Goal: Task Accomplishment & Management: Complete application form

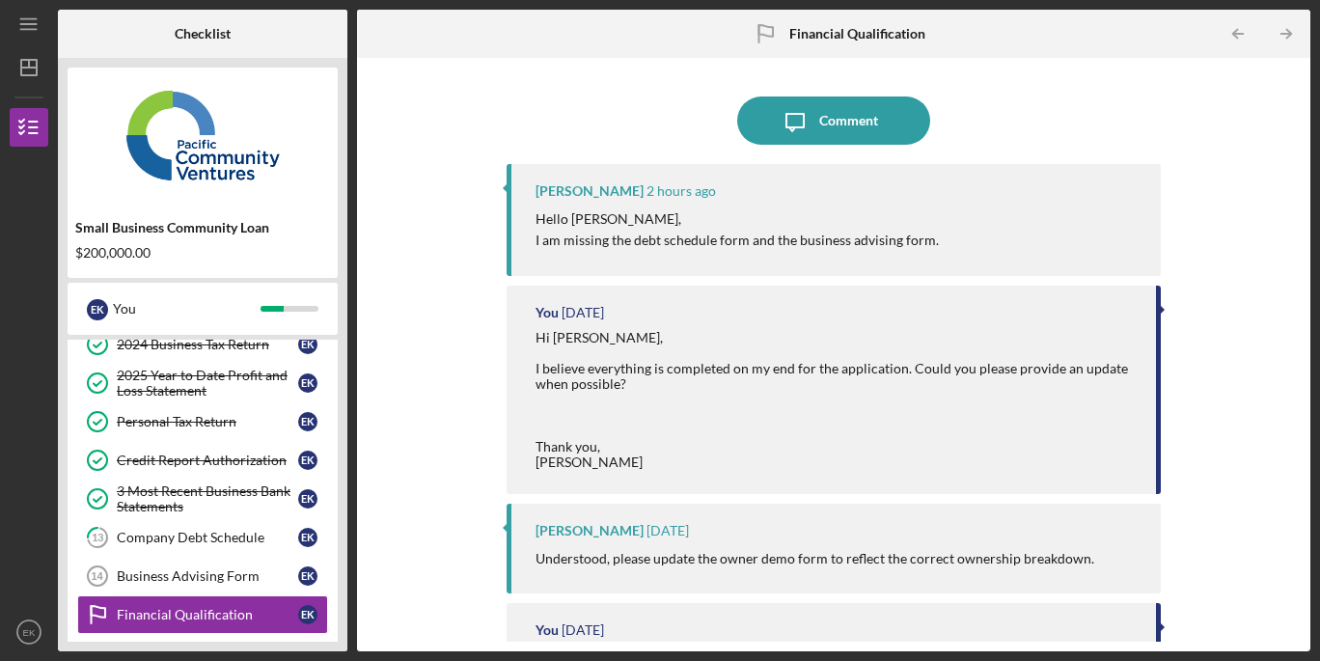
scroll to position [279, 0]
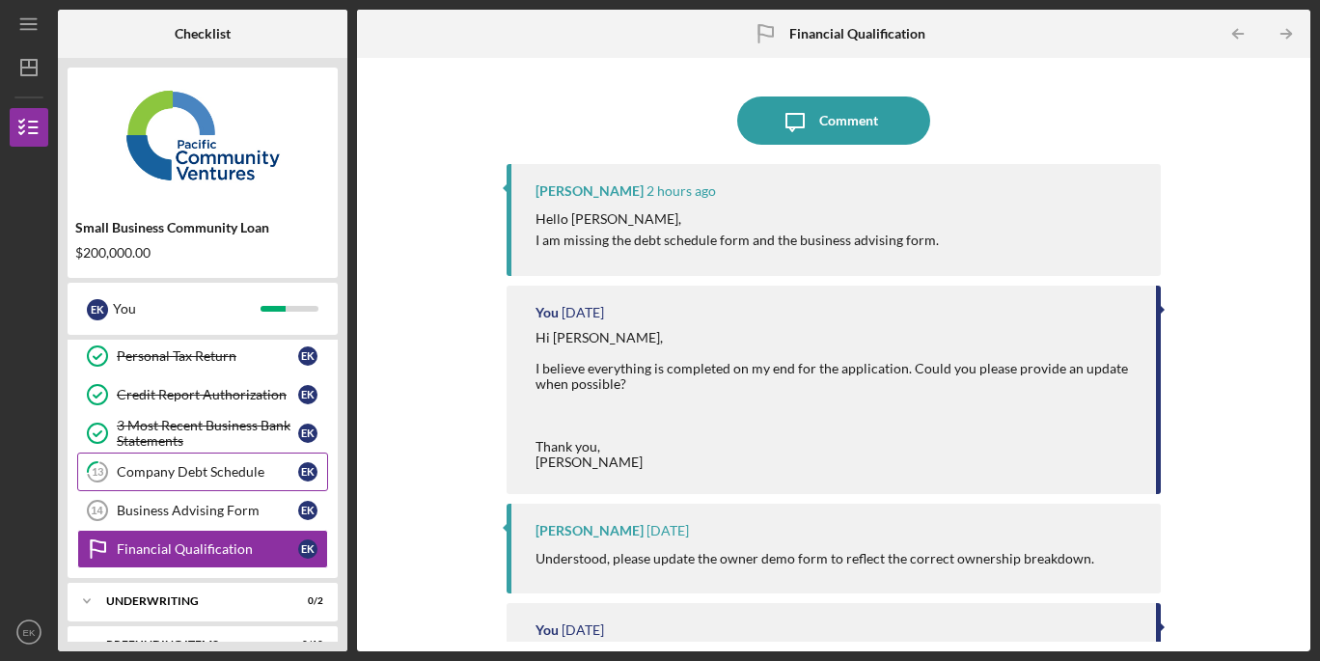
click at [241, 463] on link "13 Company Debt Schedule E K" at bounding box center [202, 472] width 251 height 39
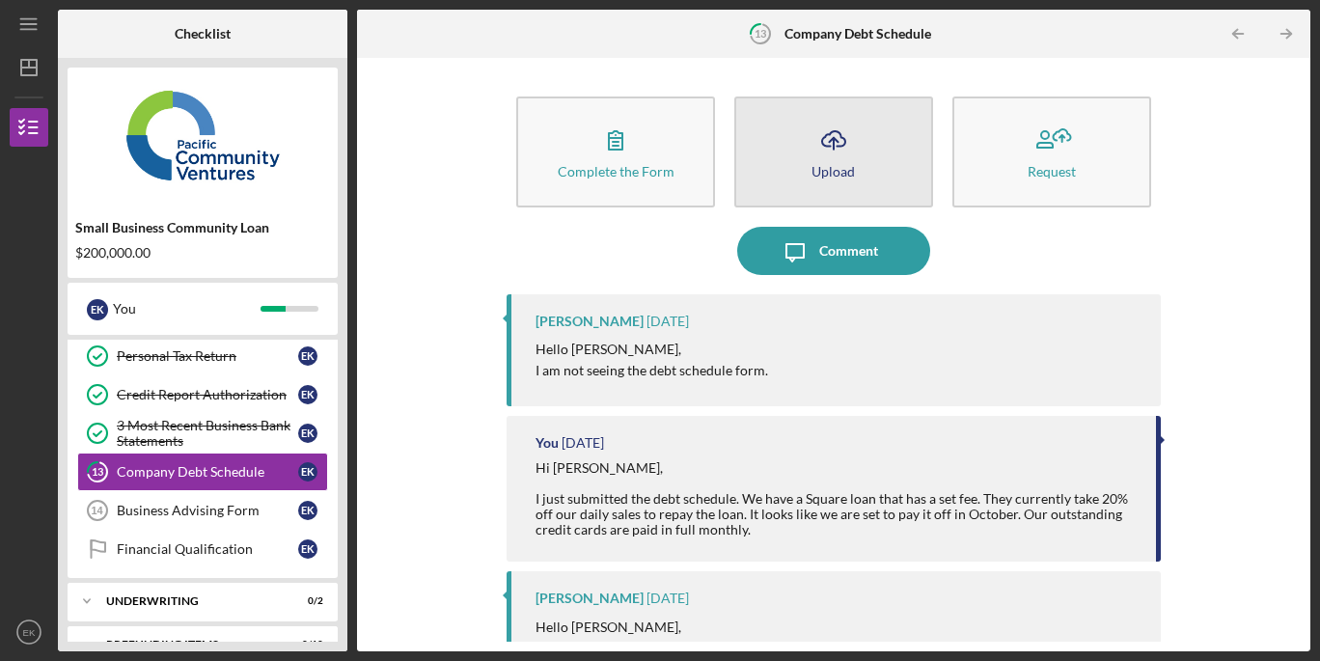
click at [822, 136] on icon "Icon/Upload" at bounding box center [834, 140] width 48 height 48
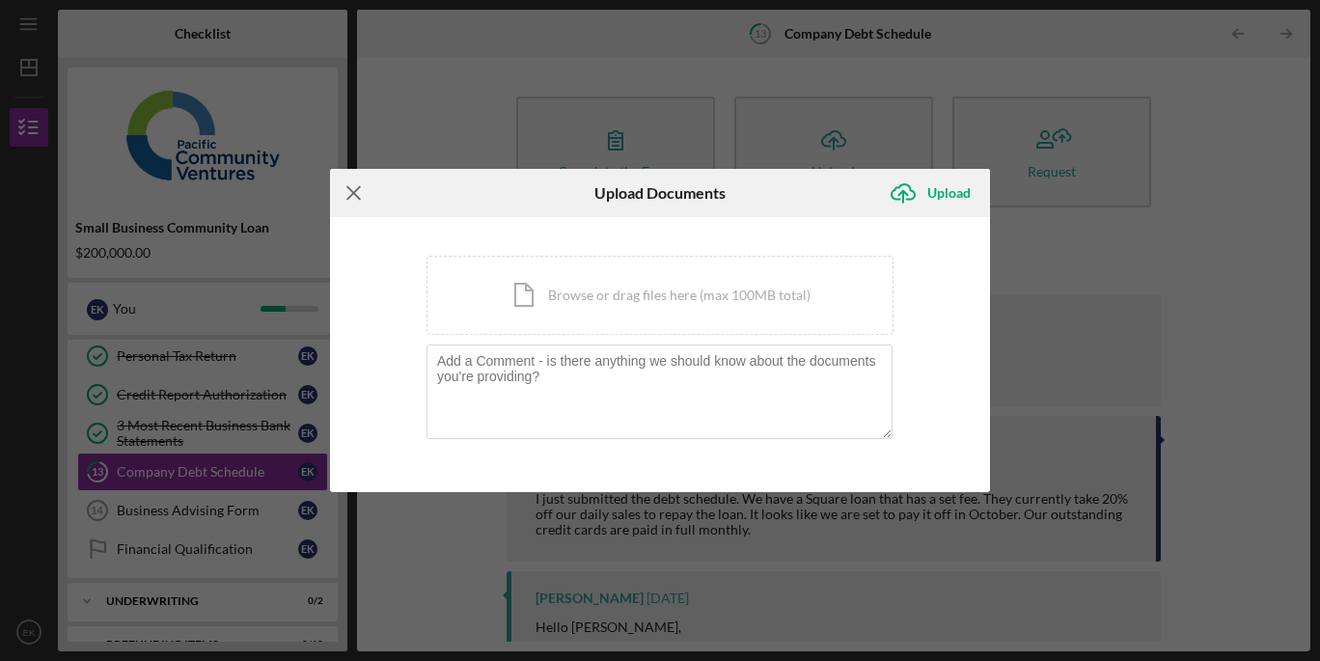
click at [358, 196] on icon "Icon/Menu Close" at bounding box center [354, 193] width 48 height 48
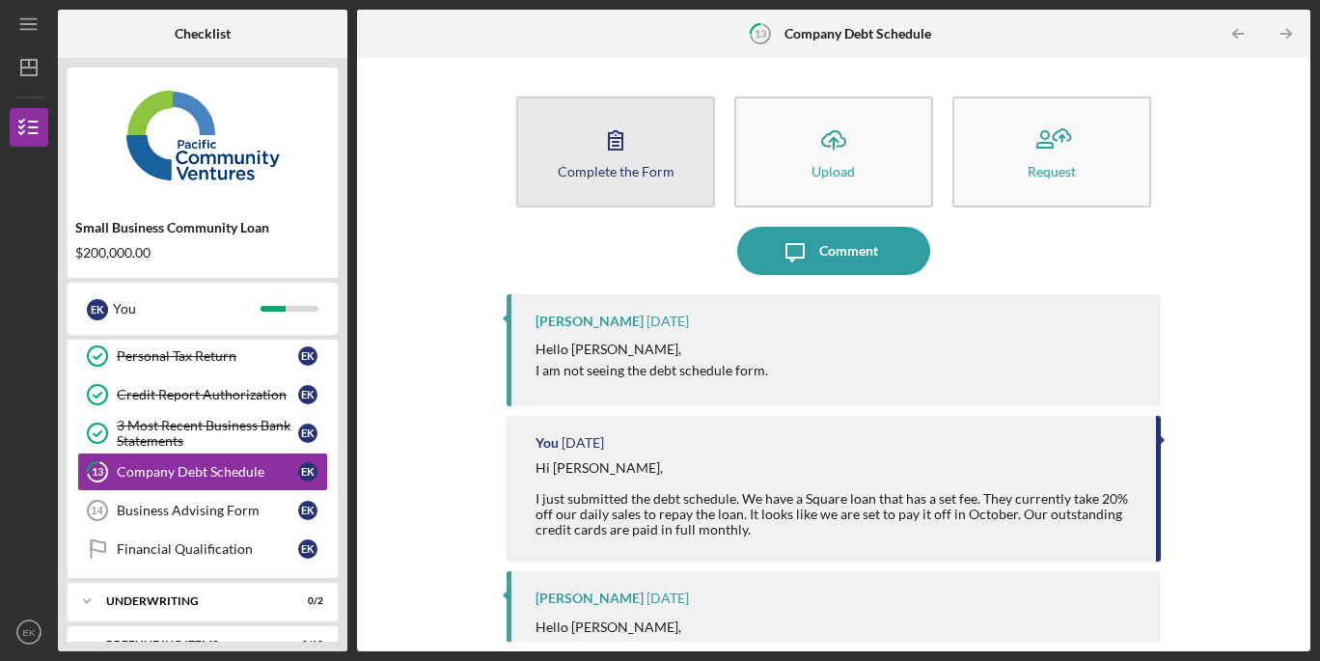
click at [619, 134] on icon "button" at bounding box center [616, 140] width 48 height 48
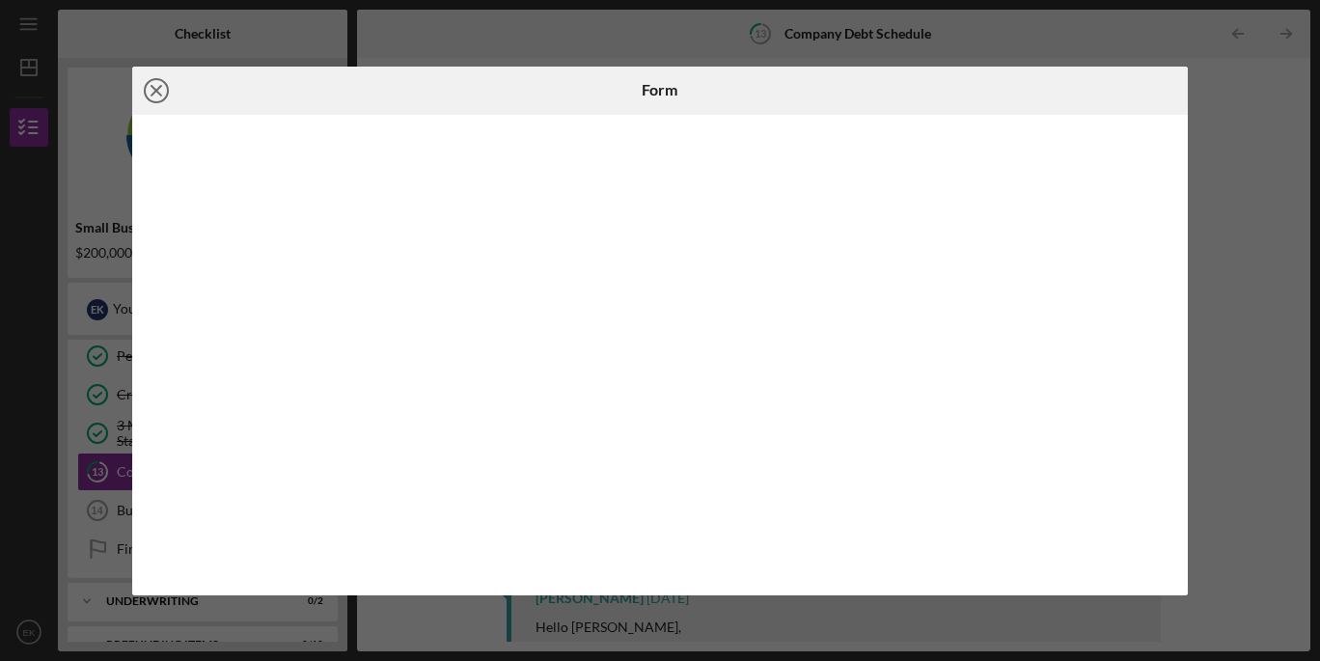
click at [154, 86] on icon "Icon/Close" at bounding box center [156, 91] width 48 height 48
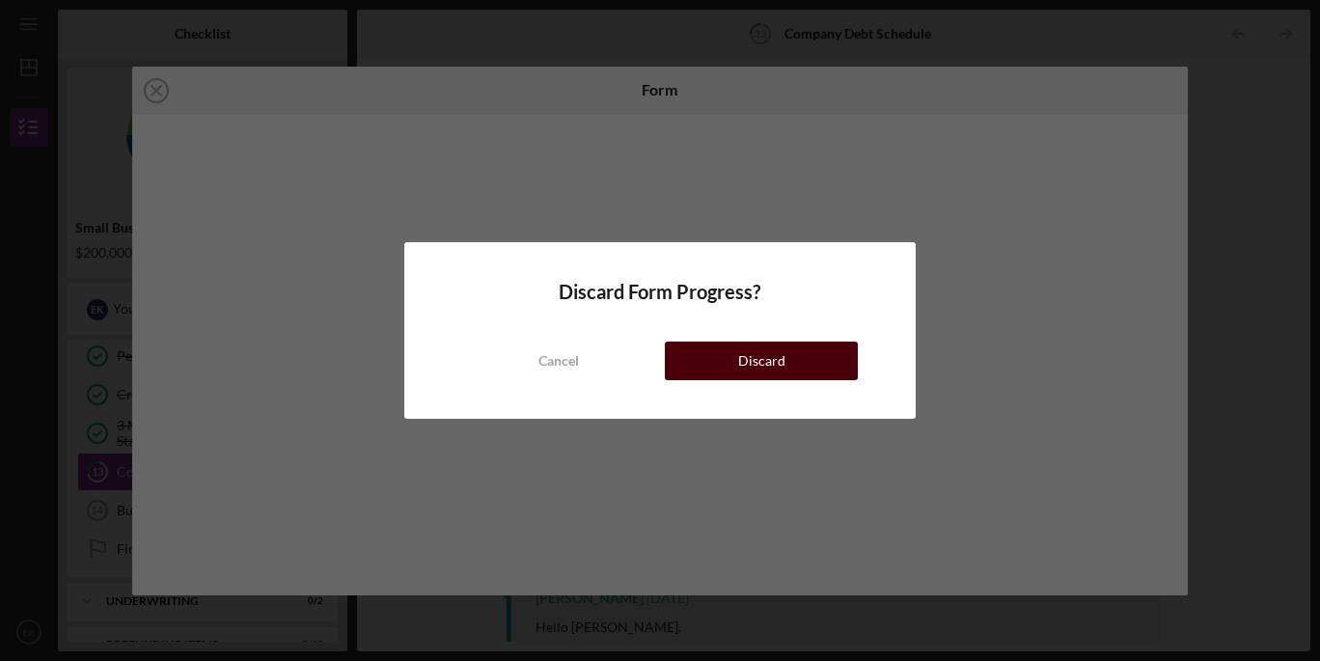
click at [824, 367] on button "Discard" at bounding box center [761, 361] width 193 height 39
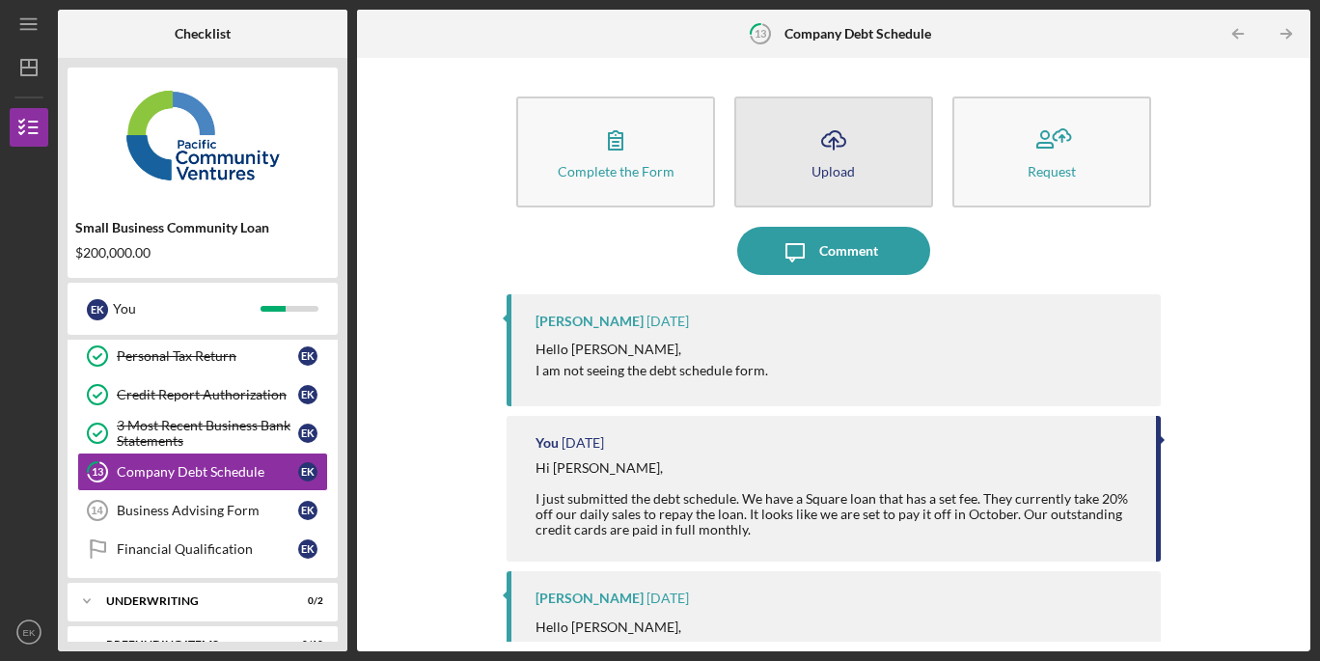
click at [855, 164] on button "Icon/Upload Upload" at bounding box center [833, 152] width 199 height 111
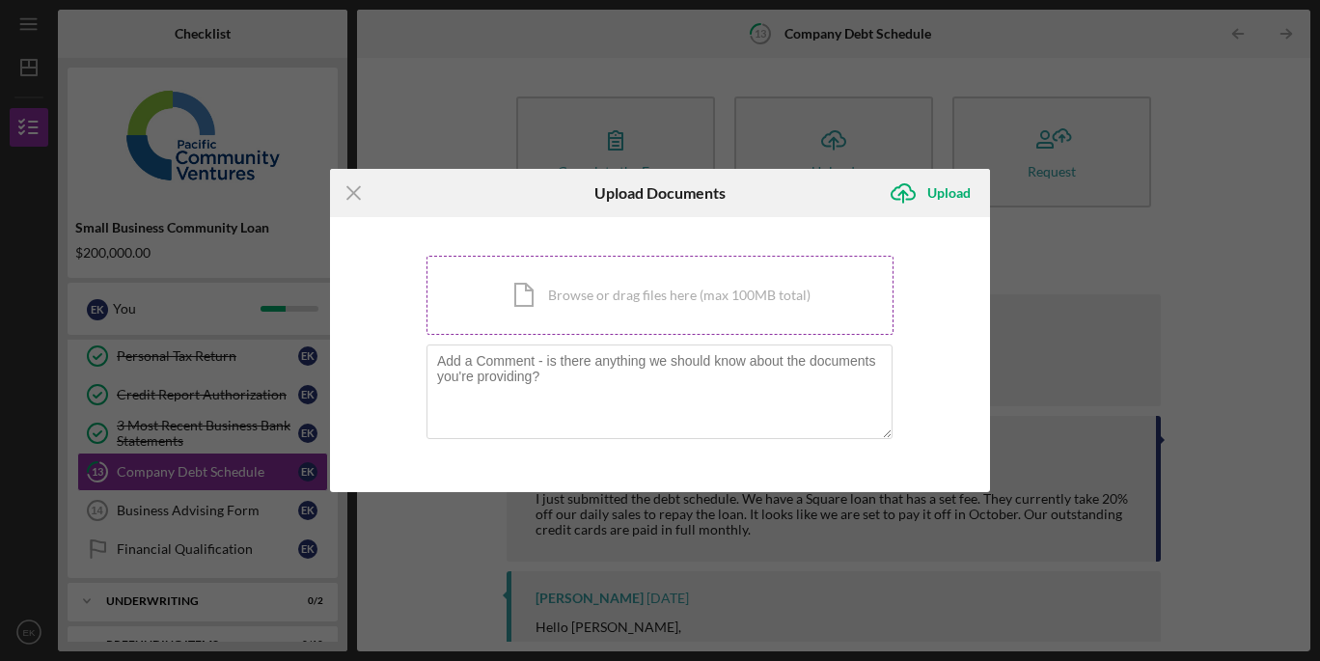
click at [656, 299] on div "Icon/Document Browse or drag files here (max 100MB total) Tap to choose files o…" at bounding box center [660, 295] width 467 height 79
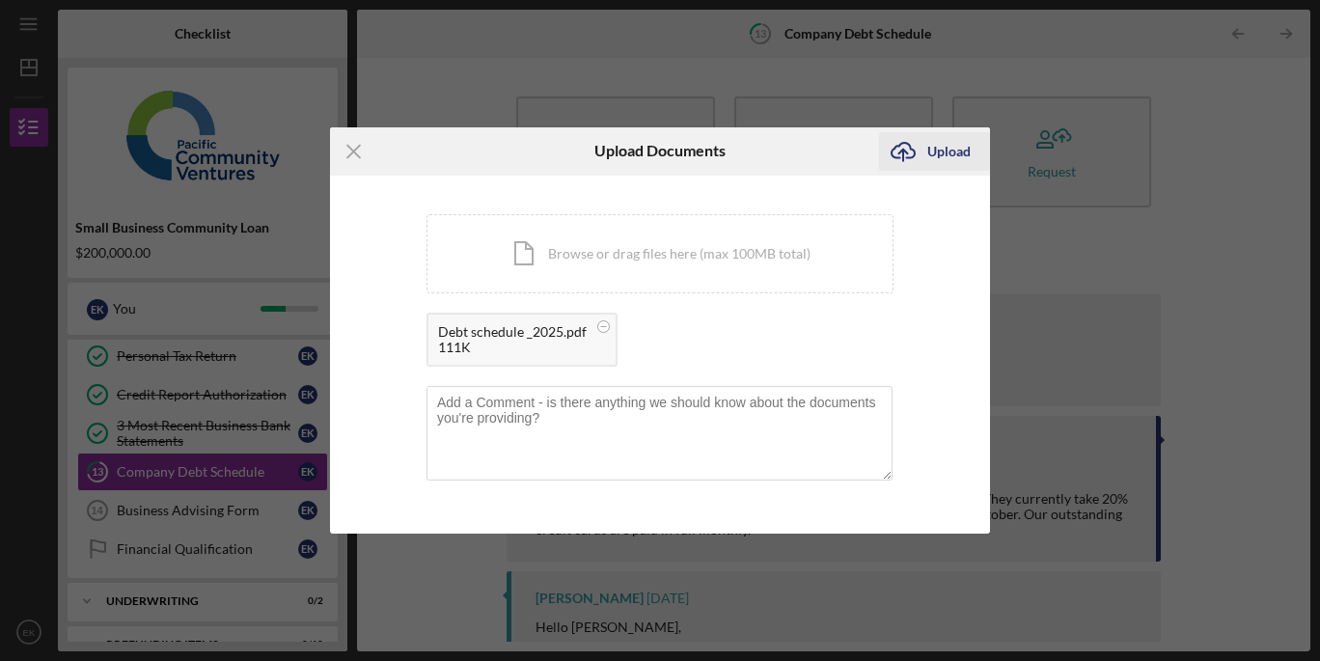
click at [953, 152] on div "Upload" at bounding box center [948, 151] width 43 height 39
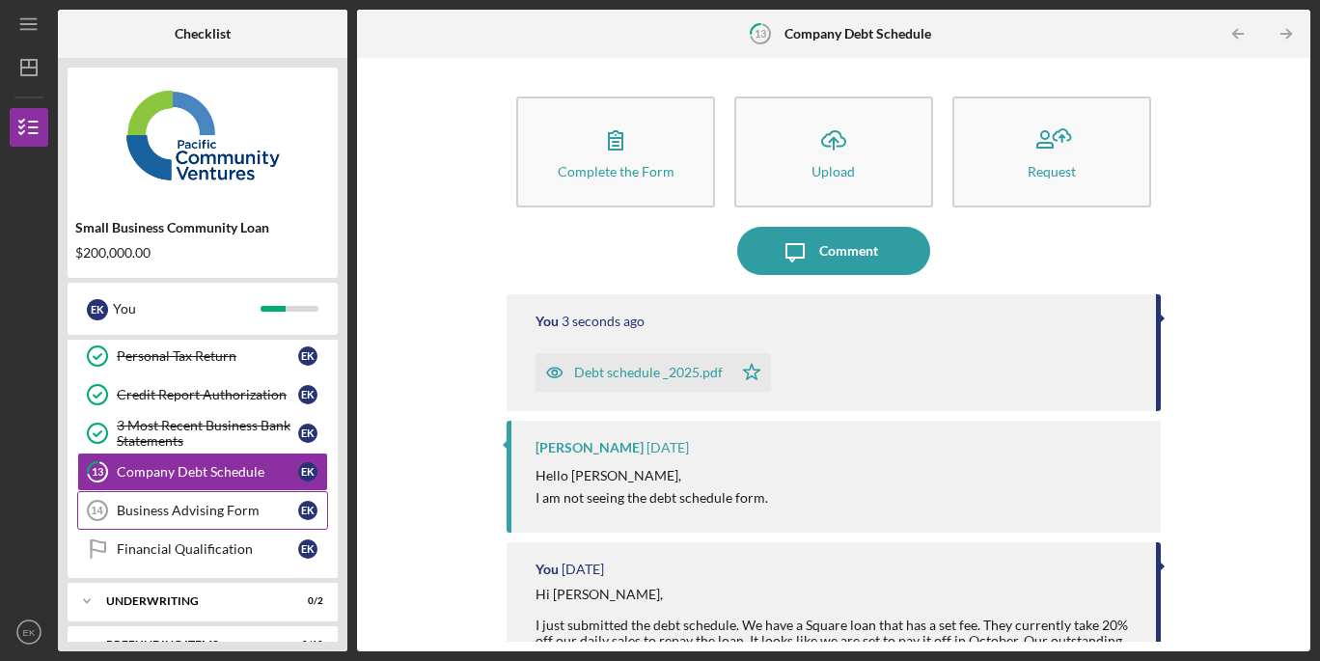
click at [186, 513] on div "Business Advising Form" at bounding box center [207, 510] width 181 height 15
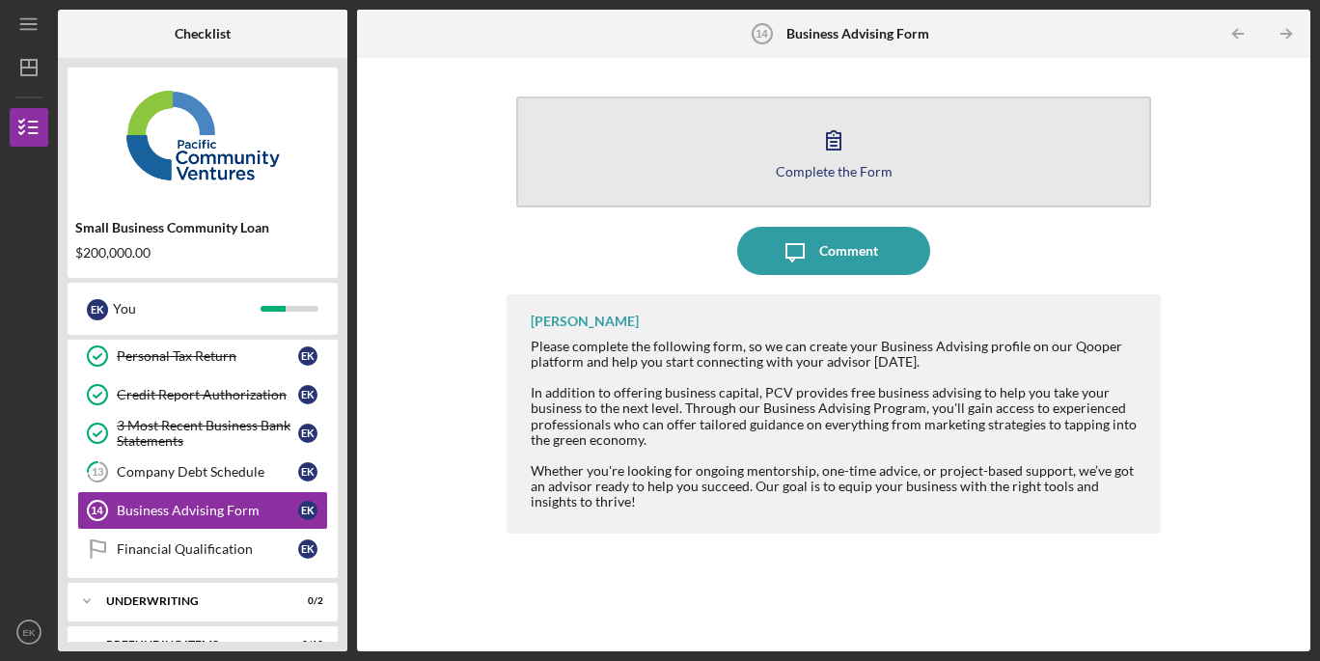
click at [855, 146] on icon "button" at bounding box center [834, 140] width 48 height 48
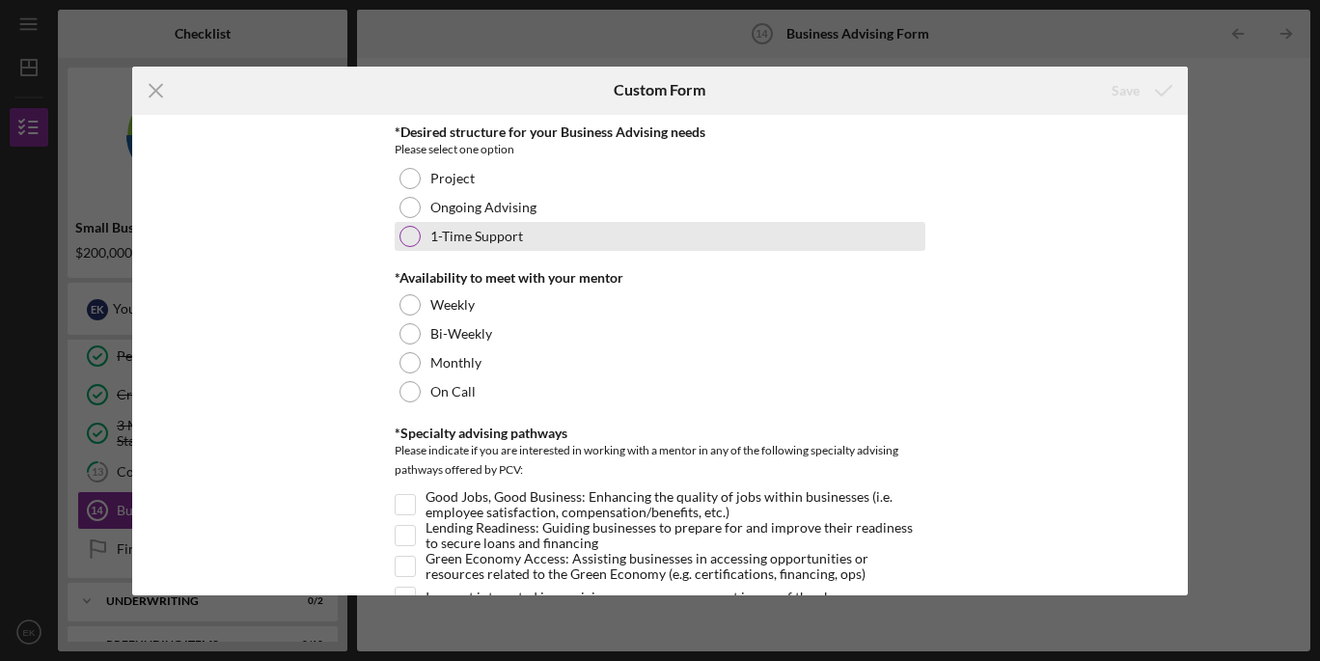
click at [403, 235] on div at bounding box center [410, 236] width 21 height 21
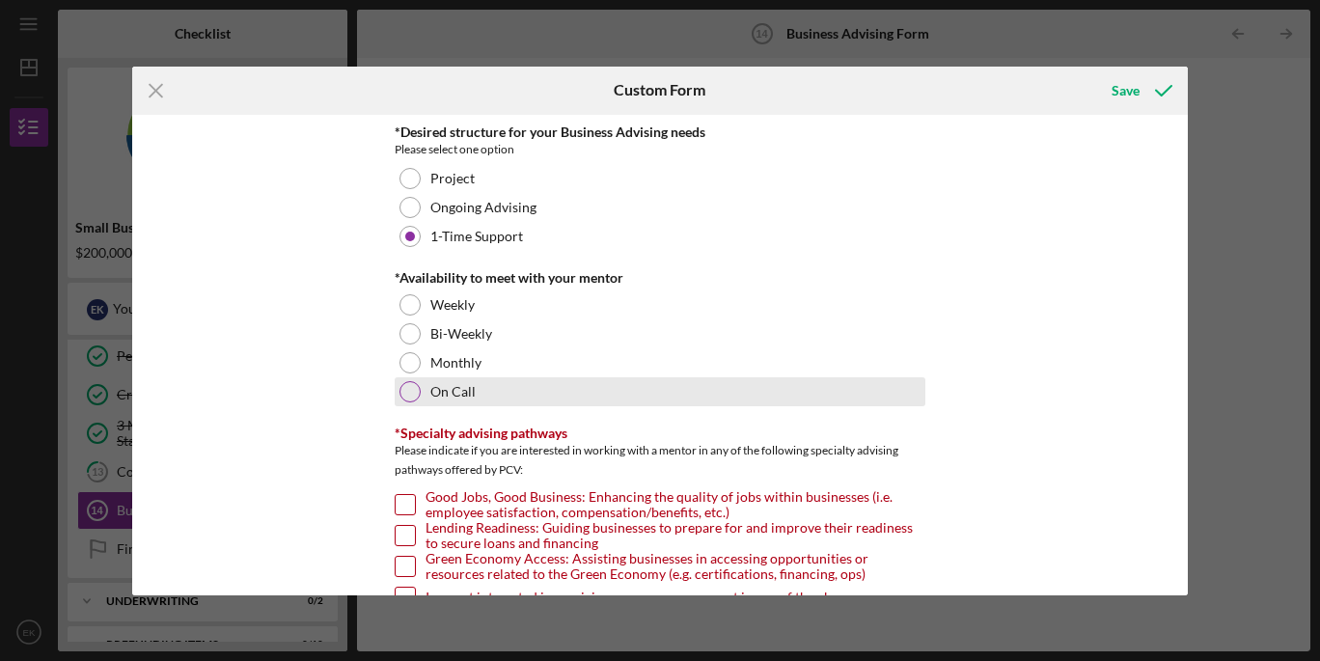
click at [407, 395] on div at bounding box center [410, 391] width 21 height 21
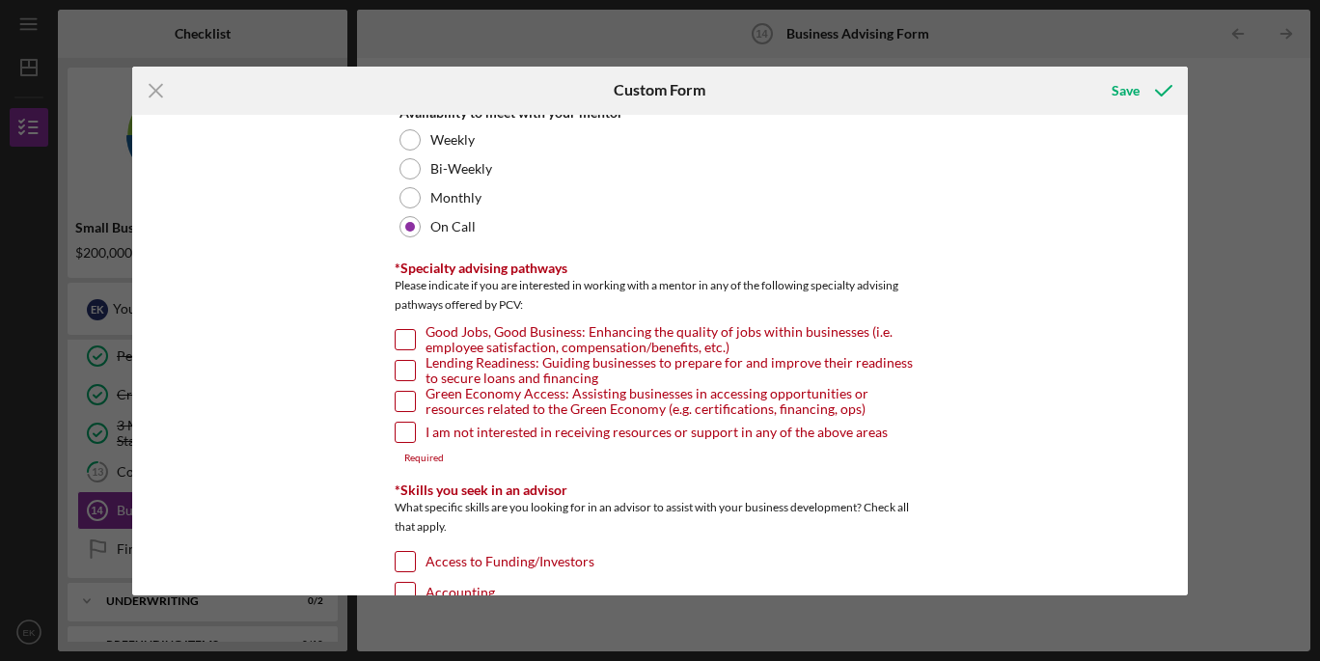
scroll to position [166, 0]
click at [407, 435] on input "I am not interested in receiving resources or support in any of the above areas" at bounding box center [405, 431] width 19 height 19
checkbox input "true"
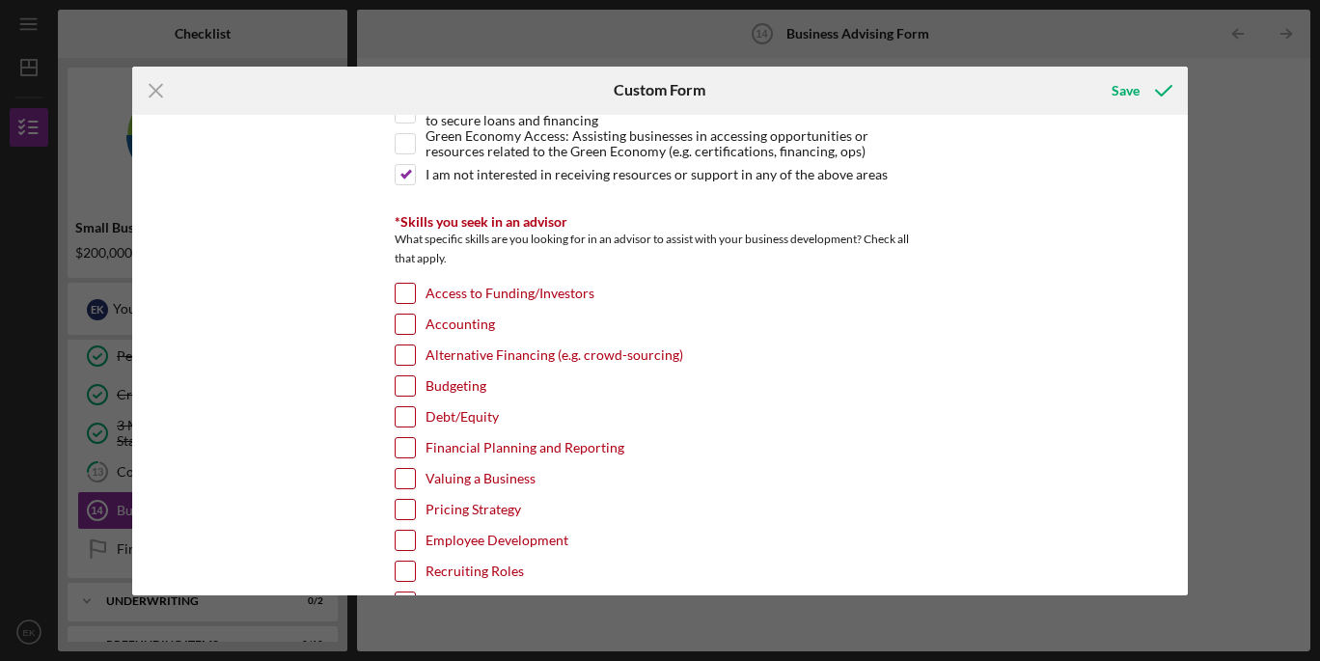
scroll to position [428, 0]
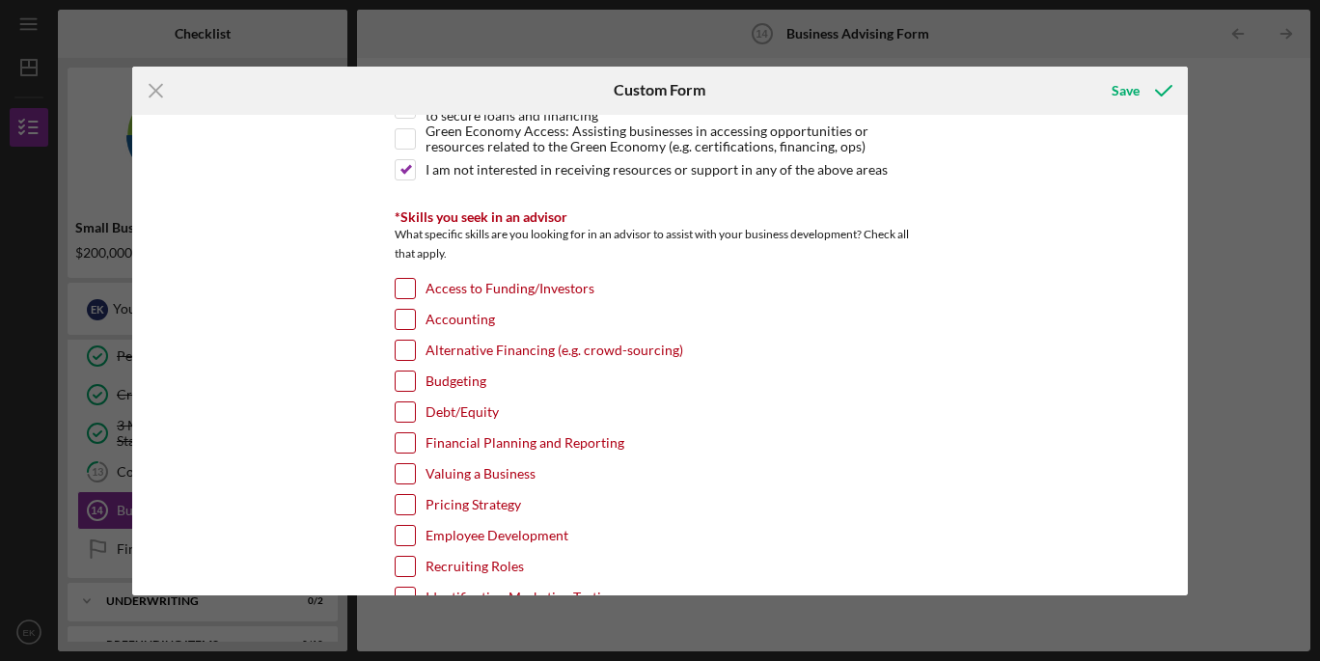
click at [405, 285] on input "Access to Funding/Investors" at bounding box center [405, 288] width 19 height 19
checkbox input "true"
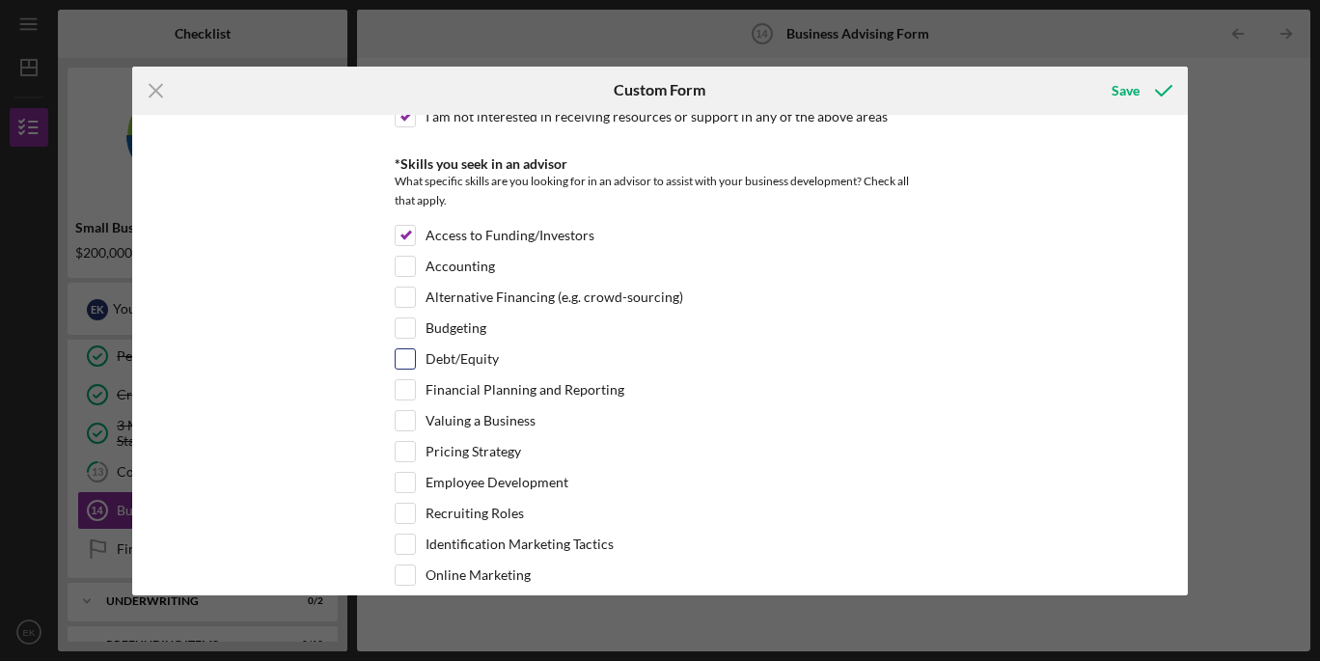
scroll to position [483, 0]
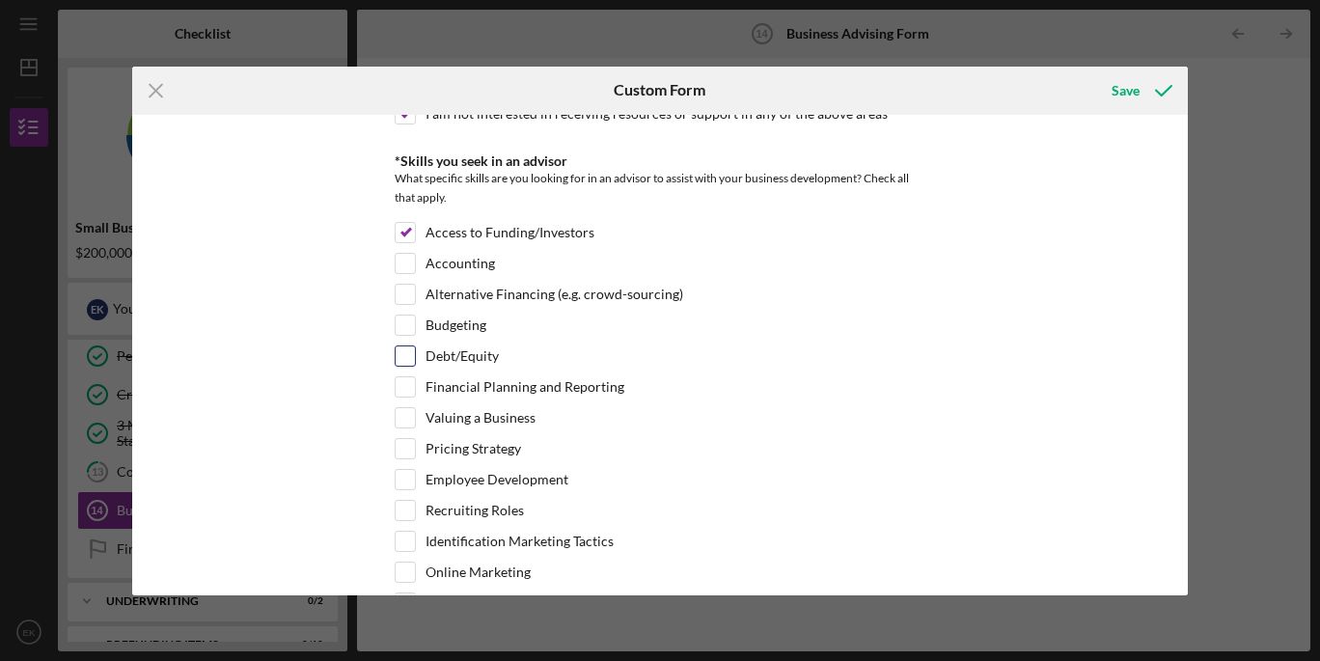
click at [410, 352] on input "Debt/Equity" at bounding box center [405, 355] width 19 height 19
checkbox input "true"
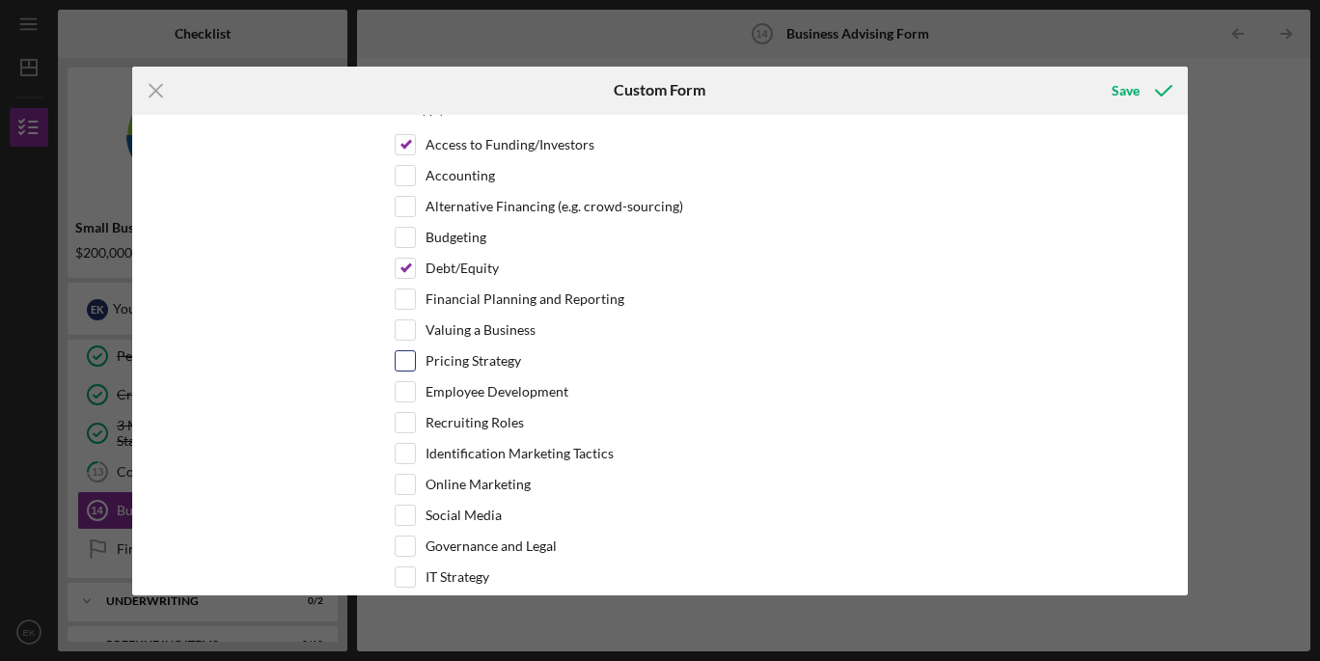
scroll to position [570, 0]
click at [407, 329] on input "Valuing a Business" at bounding box center [405, 330] width 19 height 19
checkbox input "true"
click at [405, 307] on input "Financial Planning and Reporting" at bounding box center [405, 299] width 19 height 19
checkbox input "true"
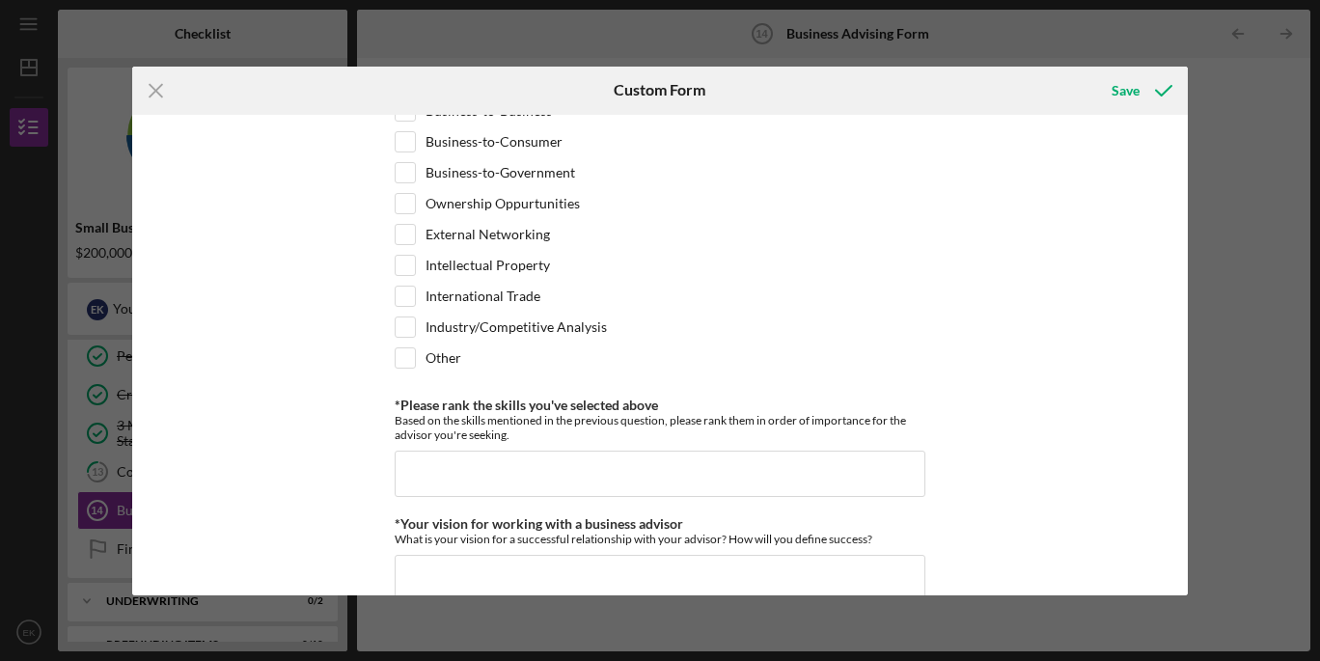
scroll to position [1406, 0]
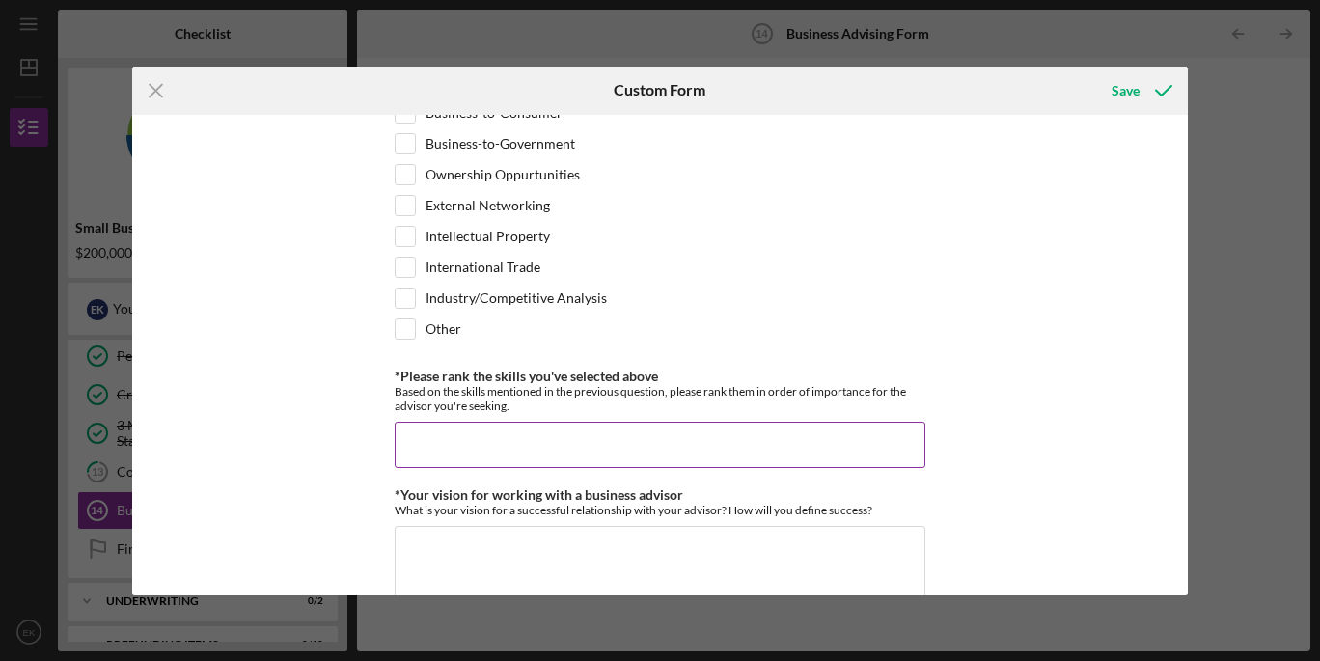
click at [433, 438] on input "*Please rank the skills you've selected above" at bounding box center [660, 445] width 531 height 46
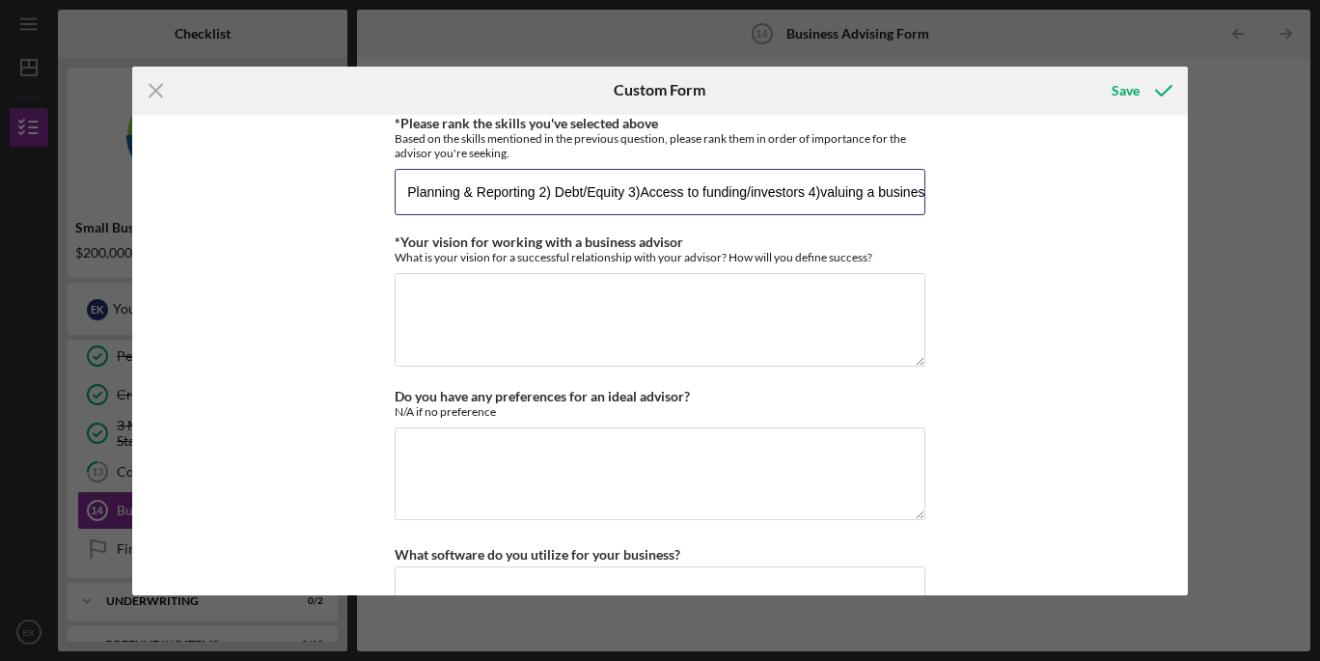
scroll to position [0, 78]
type input "1) Financial Planning & Reporting 2) Debt/Equity 3)Access to funding/investors …"
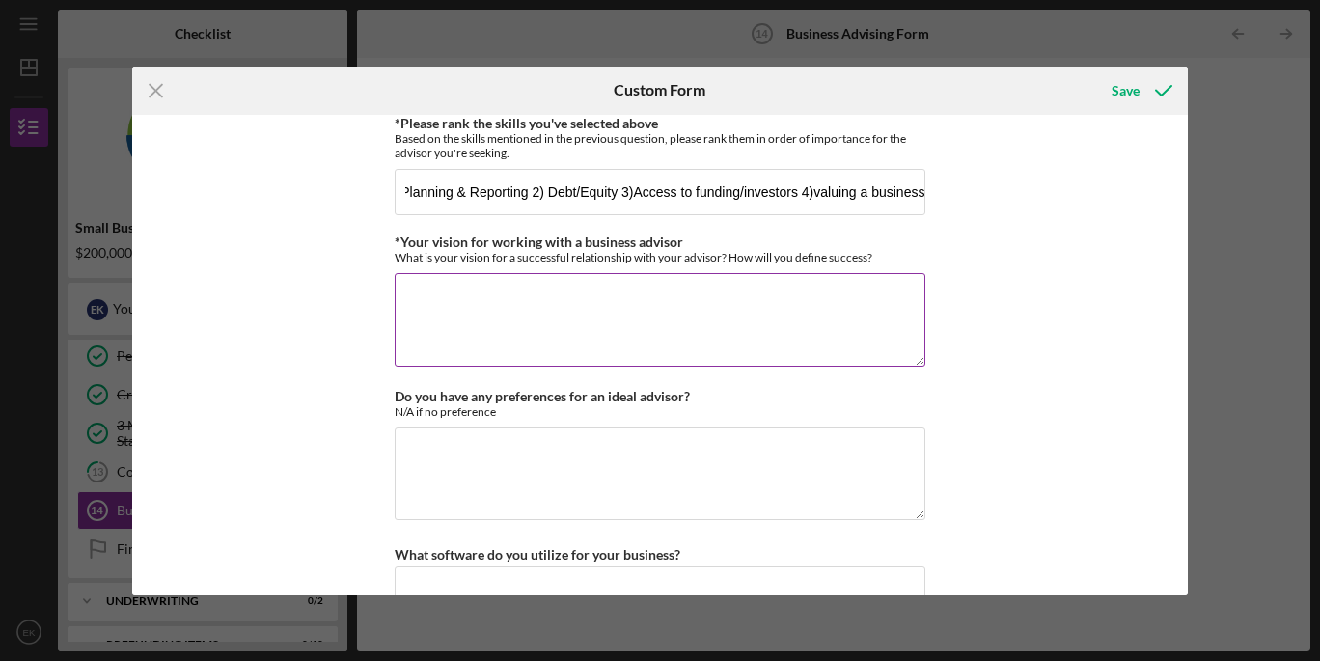
scroll to position [0, 0]
click at [456, 307] on textarea "*Your vision for working with a business advisor" at bounding box center [660, 319] width 531 height 93
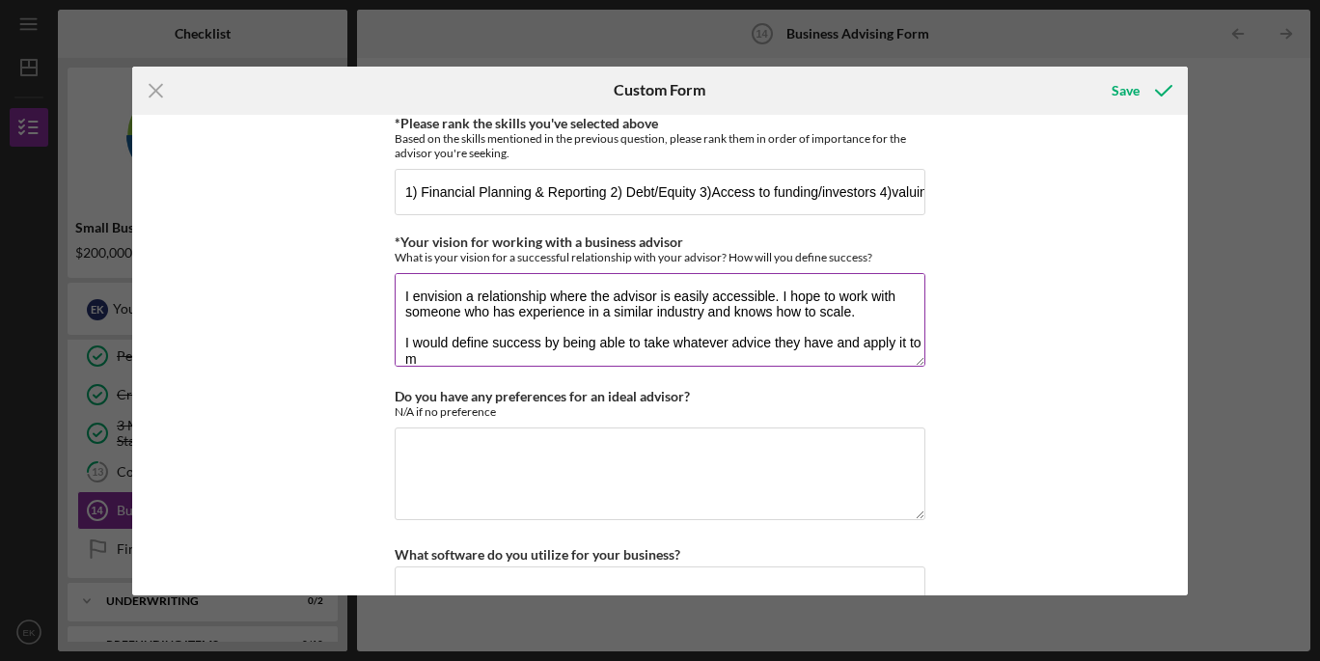
scroll to position [1, 0]
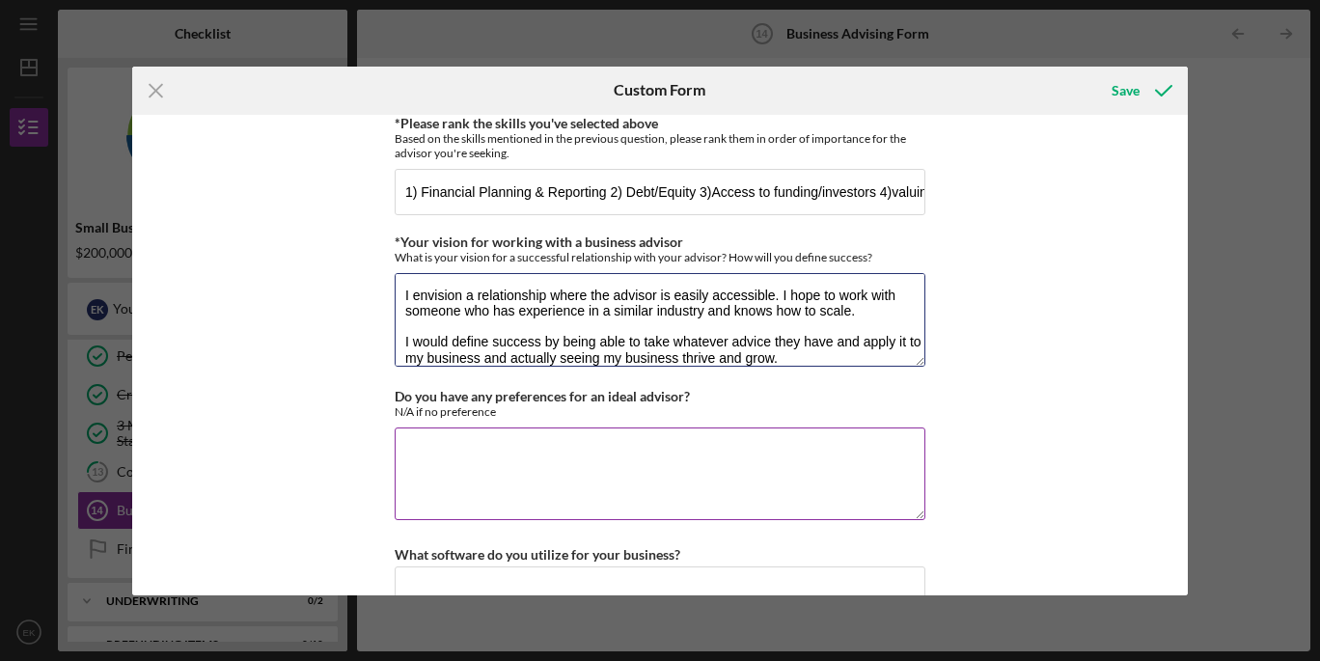
type textarea "I envision a relationship where the advisor is easily accessible. I hope to wor…"
click at [514, 468] on textarea "Do you have any preferences for an ideal advisor?" at bounding box center [660, 474] width 531 height 93
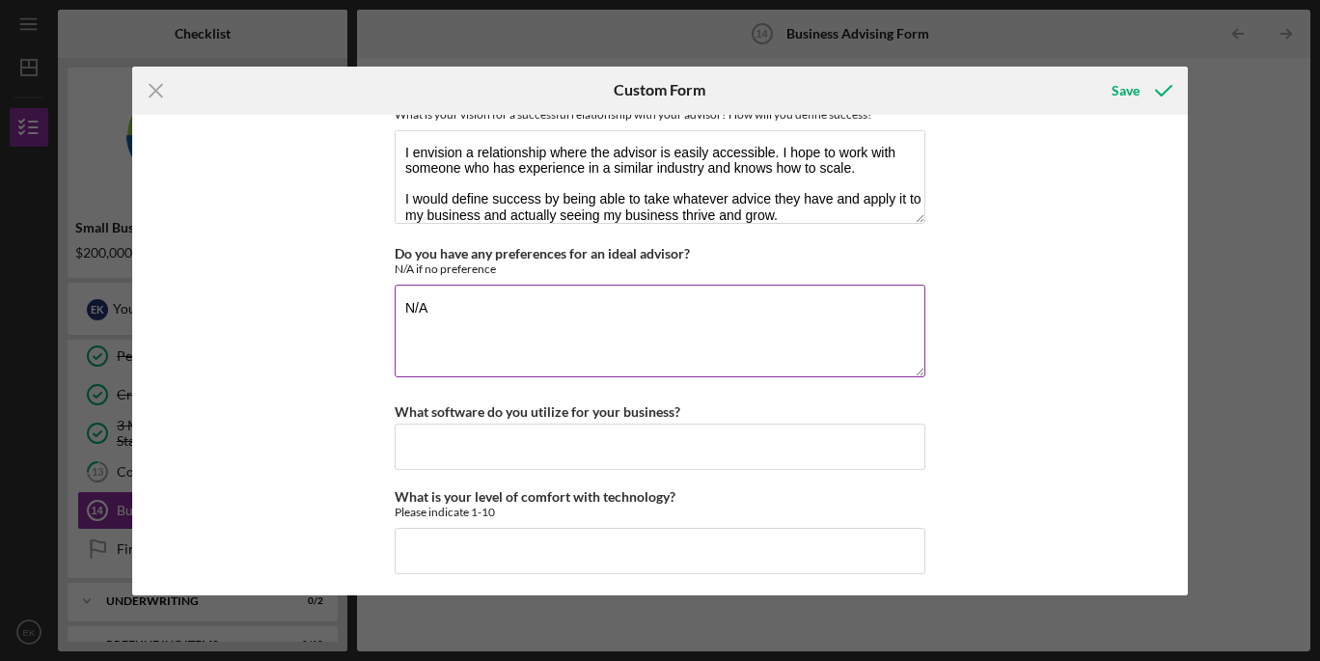
scroll to position [1809, 0]
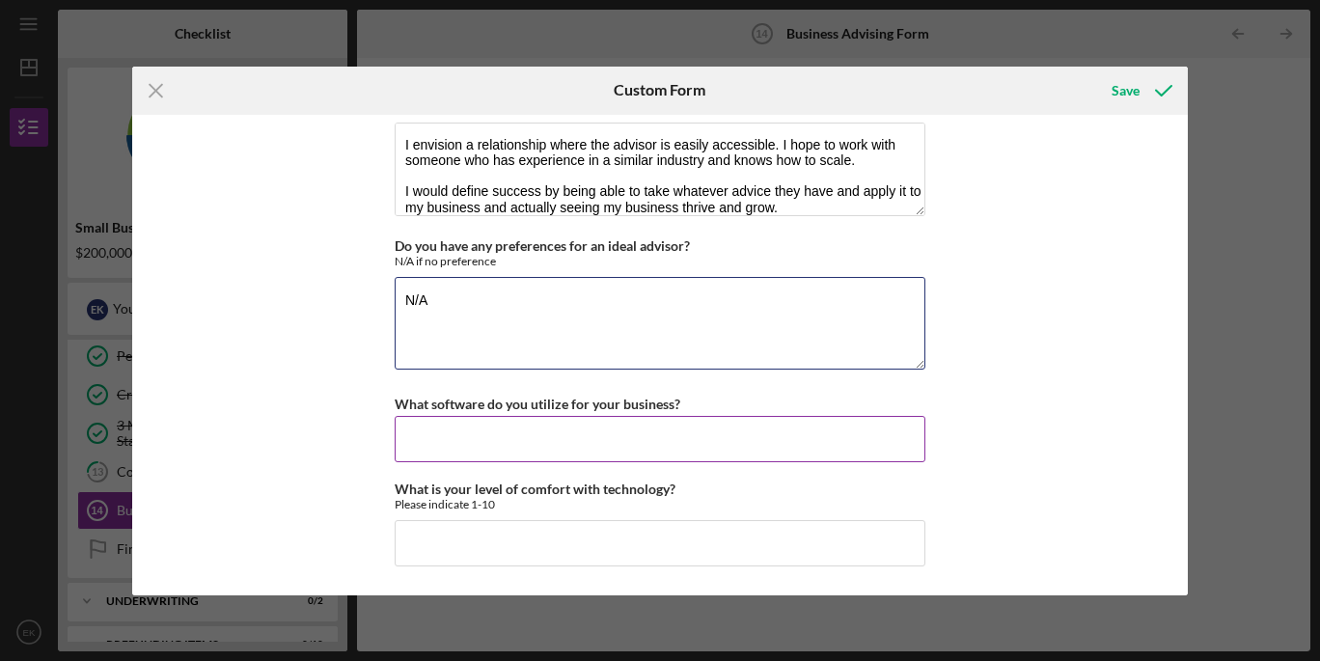
type textarea "N/A"
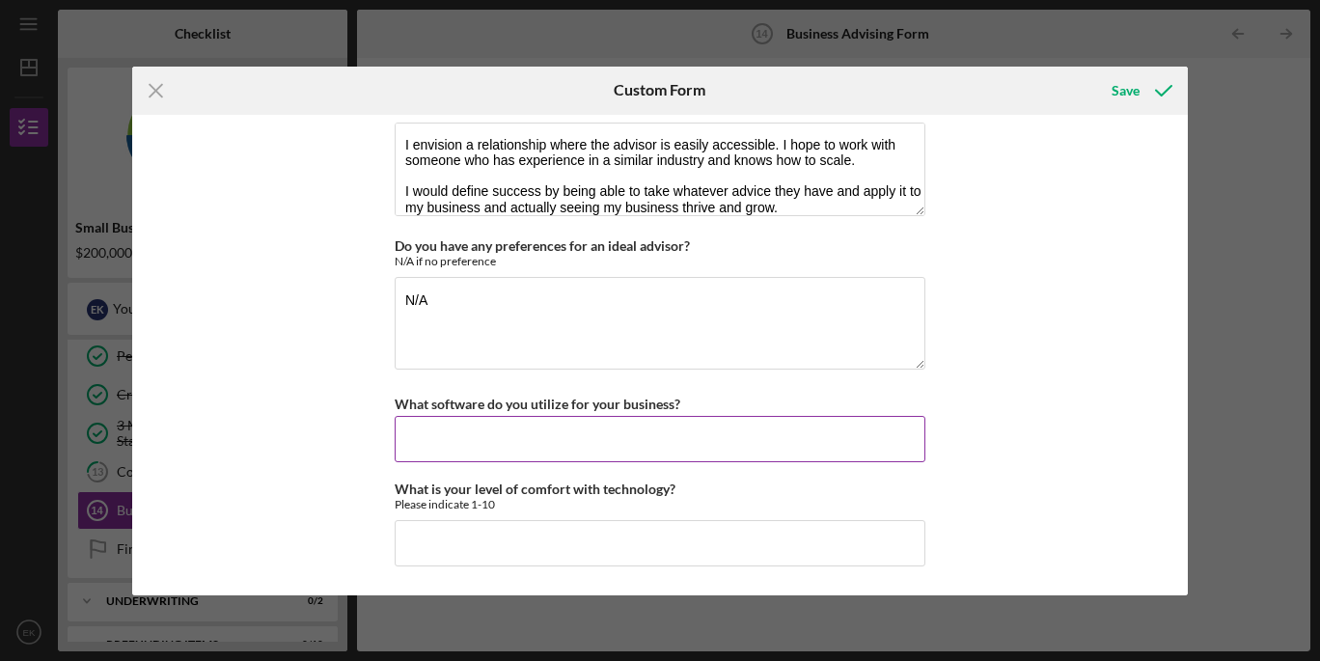
click at [510, 446] on input "What software do you utilize for your business?" at bounding box center [660, 439] width 531 height 46
type input "Quickbooks"
click at [470, 543] on input "What is your level of comfort with technology?" at bounding box center [660, 543] width 531 height 46
type input "6"
type input "7"
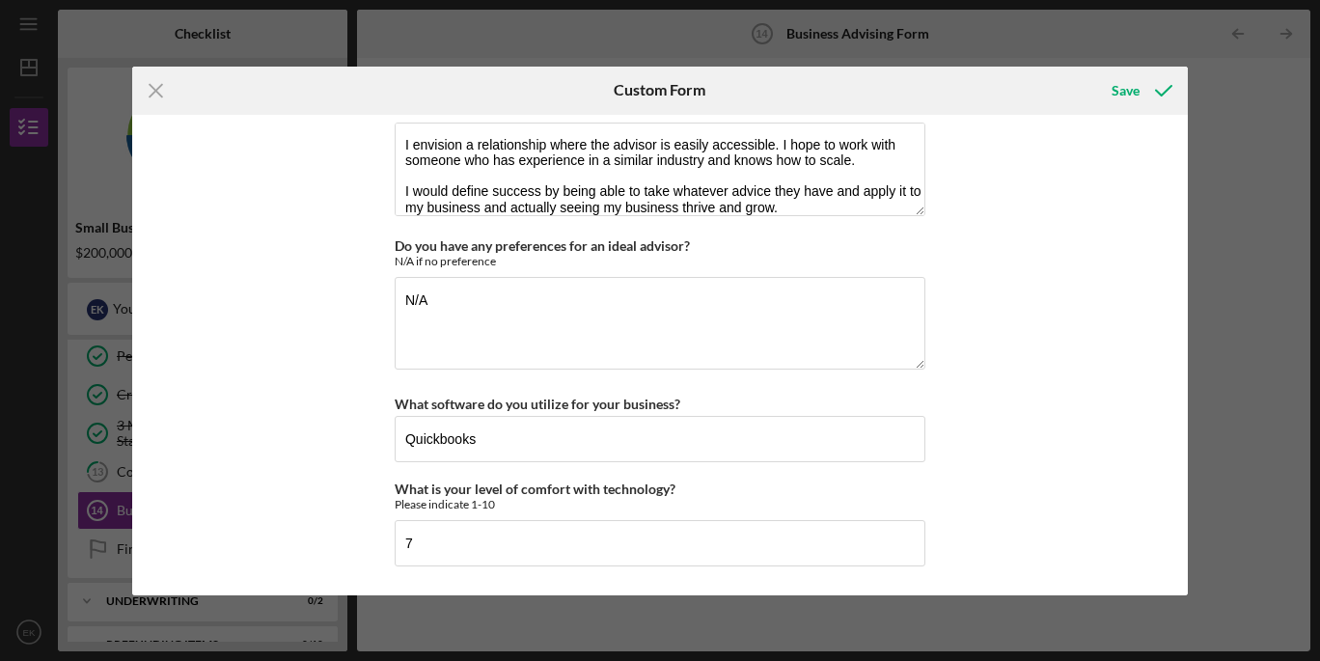
click at [291, 539] on div "*Desired structure for your Business Advising needs Please select one option Pr…" at bounding box center [660, 355] width 1056 height 481
click at [1136, 86] on div "Save" at bounding box center [1126, 90] width 28 height 39
